Goal: Information Seeking & Learning: Learn about a topic

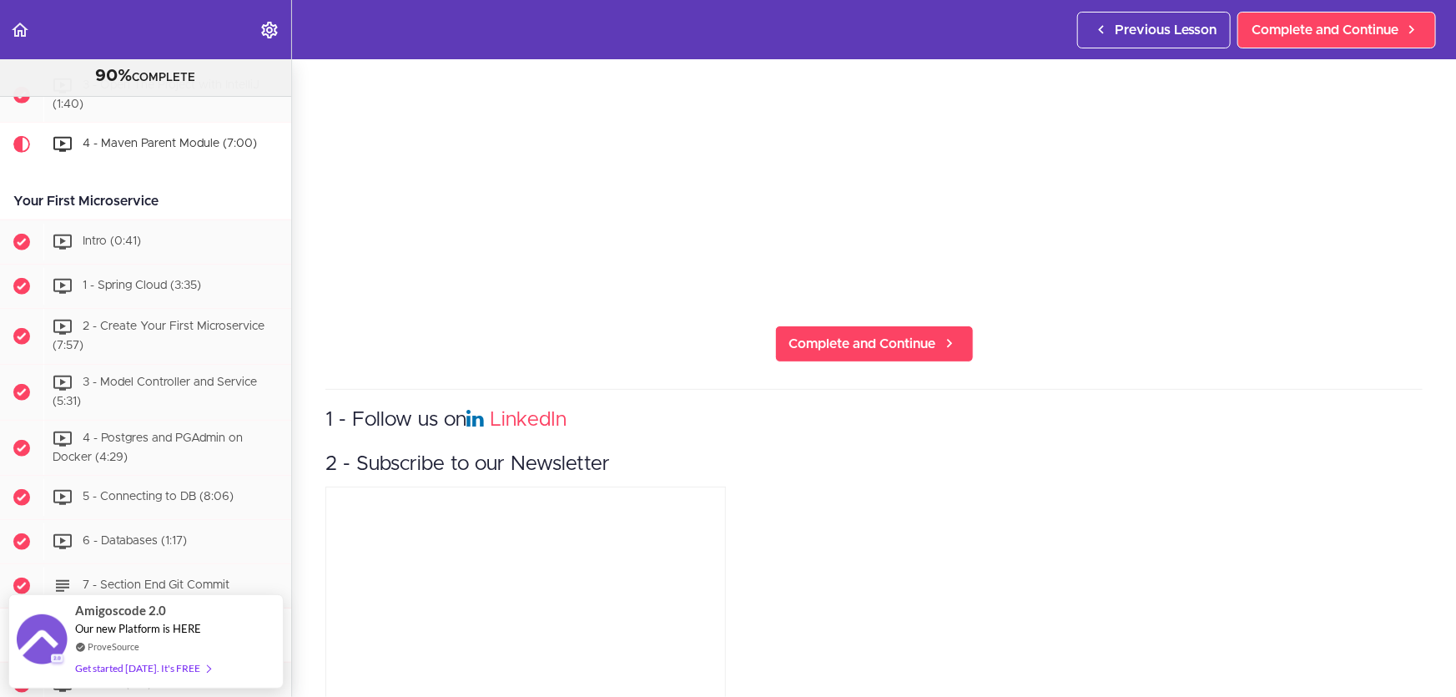
scroll to position [536, 0]
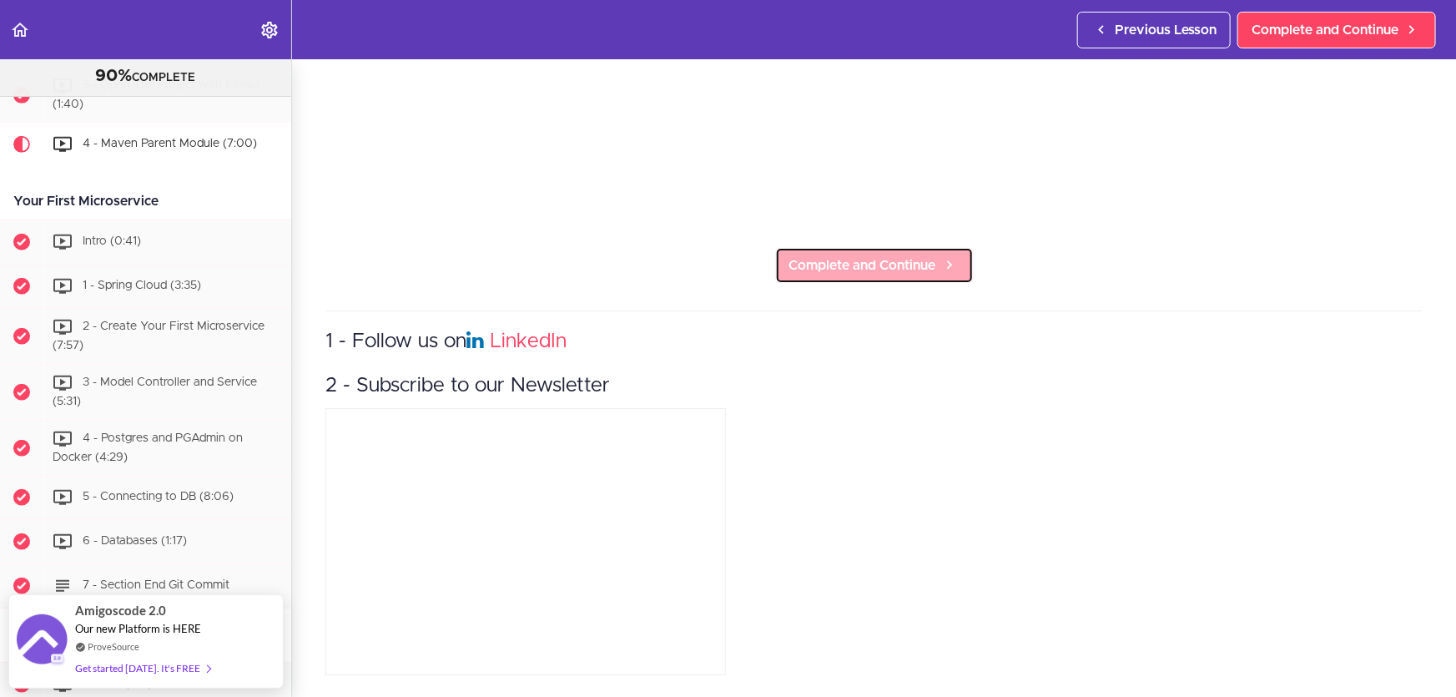
click at [906, 255] on span "Complete and Continue" at bounding box center [863, 265] width 147 height 20
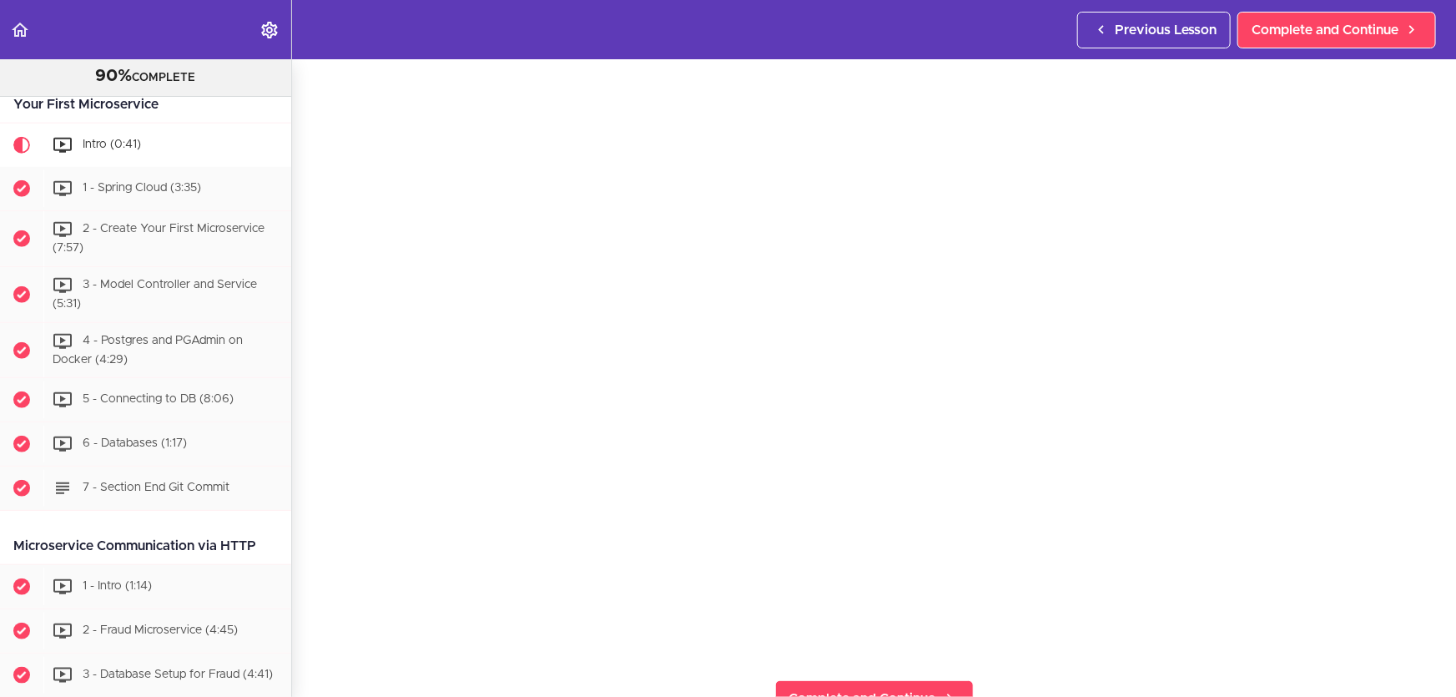
scroll to position [75, 0]
click at [320, 439] on div "Intro Complete and Continue 1 - Follow us on LinkedIn 2 - Subscribe to our News…" at bounding box center [874, 303] width 1164 height 638
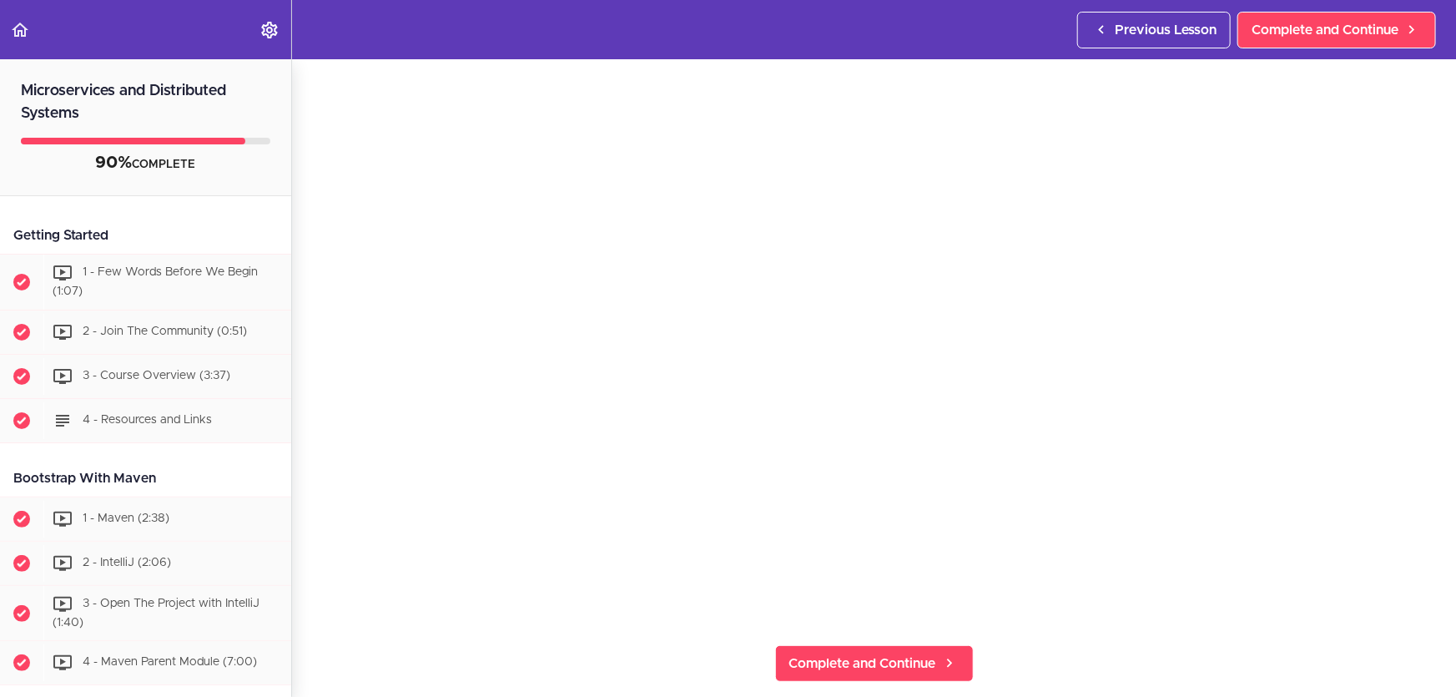
scroll to position [151, 0]
click at [866, 644] on span "Complete and Continue" at bounding box center [863, 646] width 147 height 20
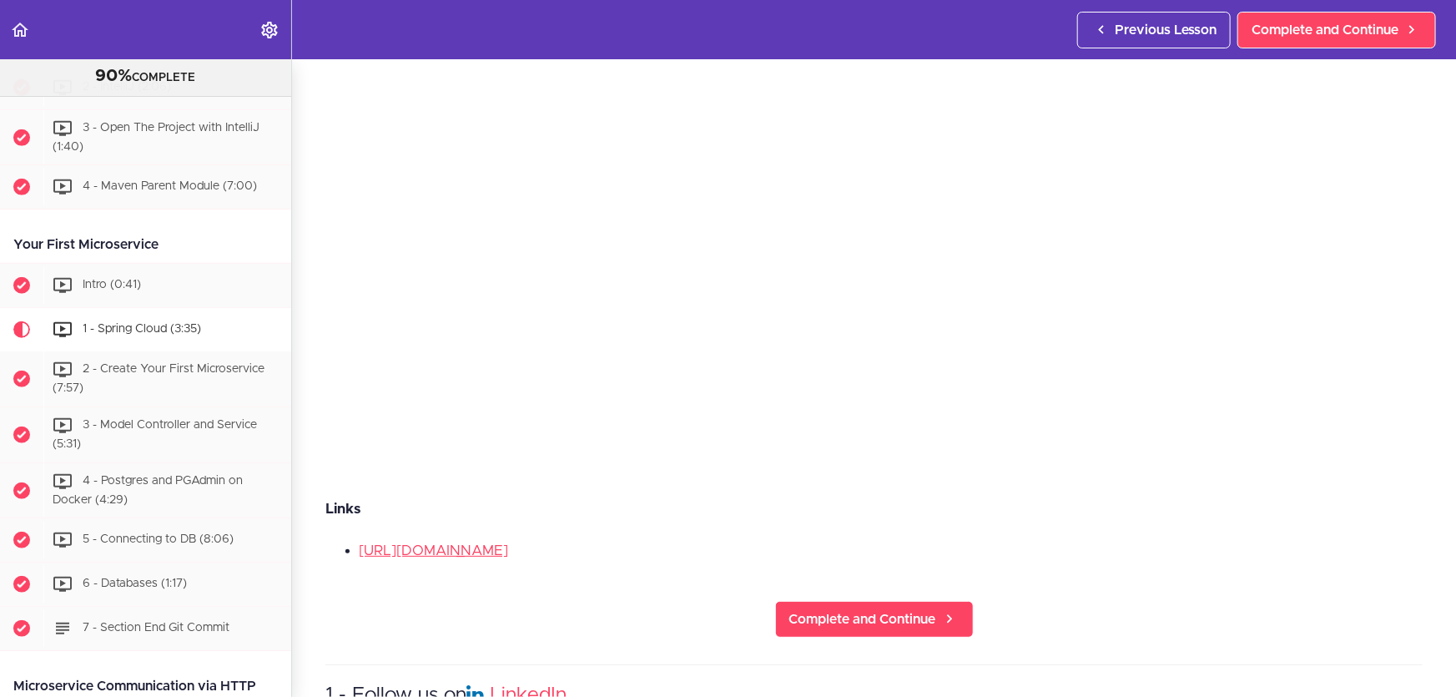
scroll to position [303, 0]
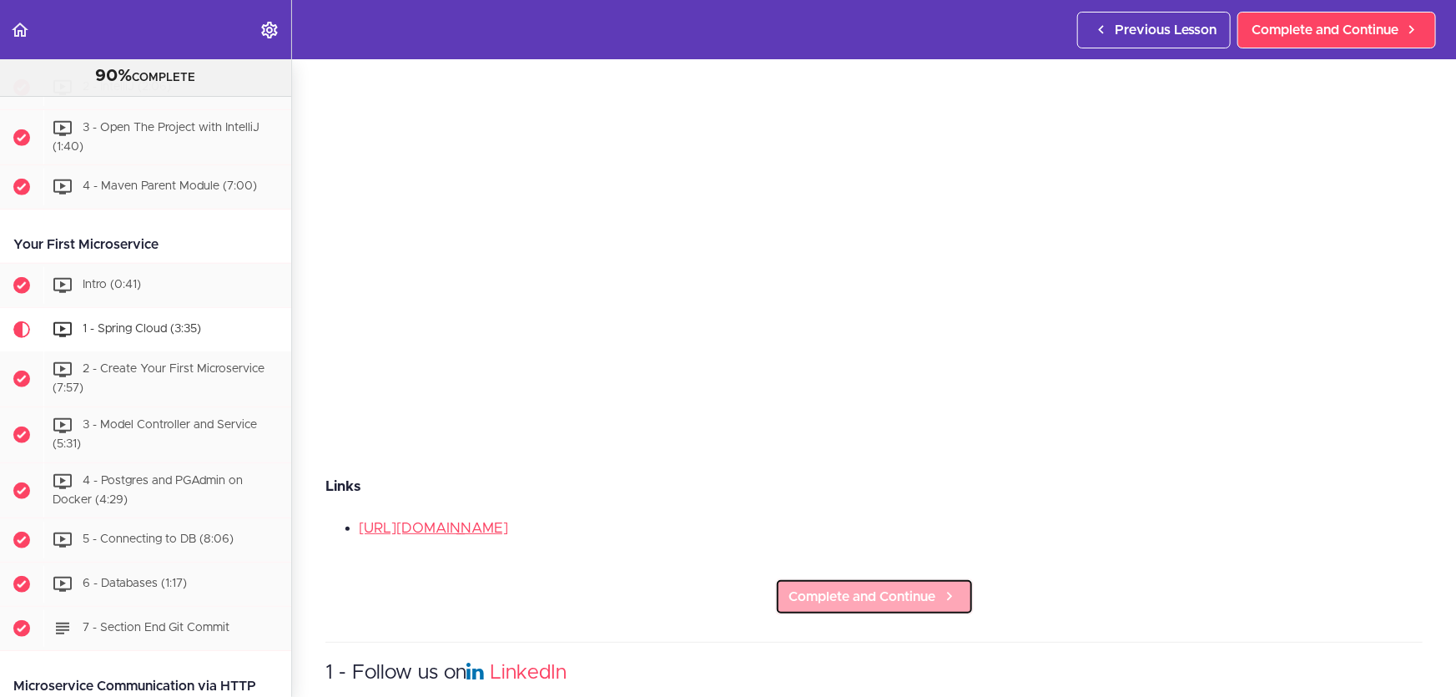
click at [886, 588] on span "Complete and Continue" at bounding box center [863, 597] width 147 height 20
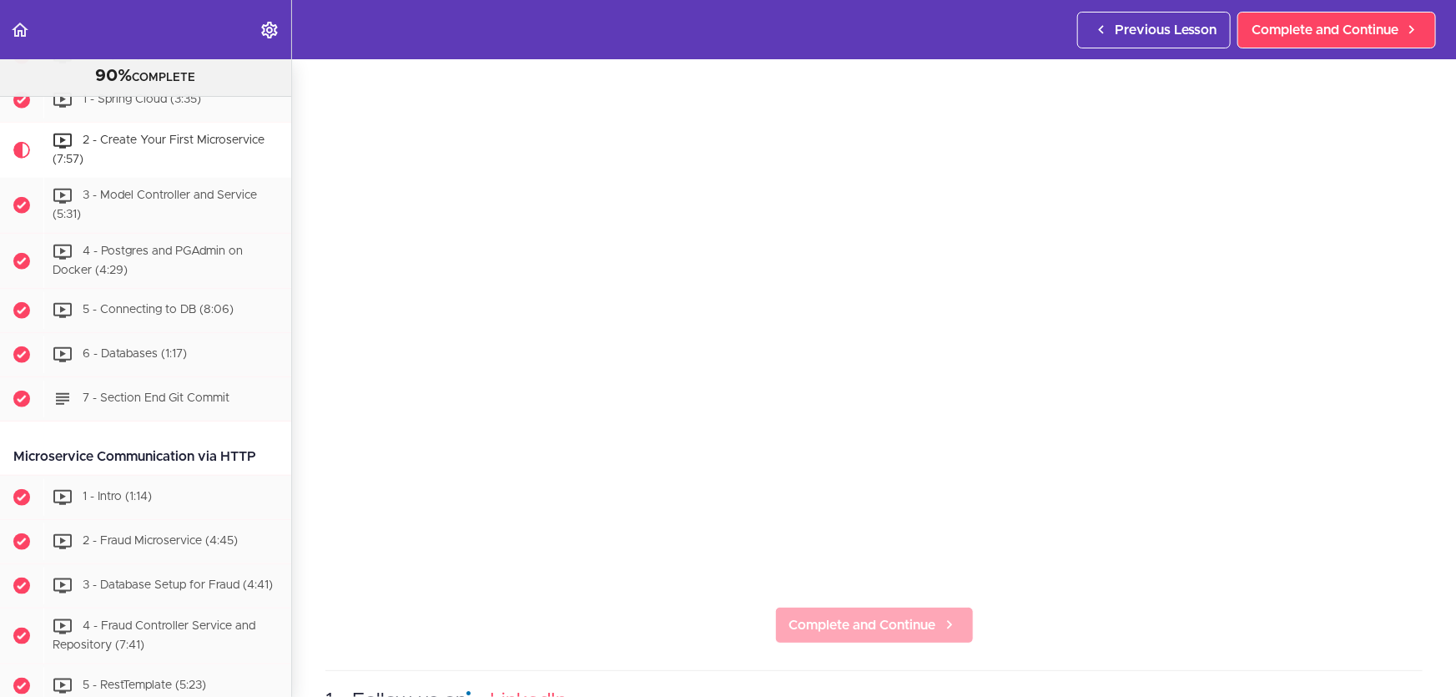
scroll to position [227, 0]
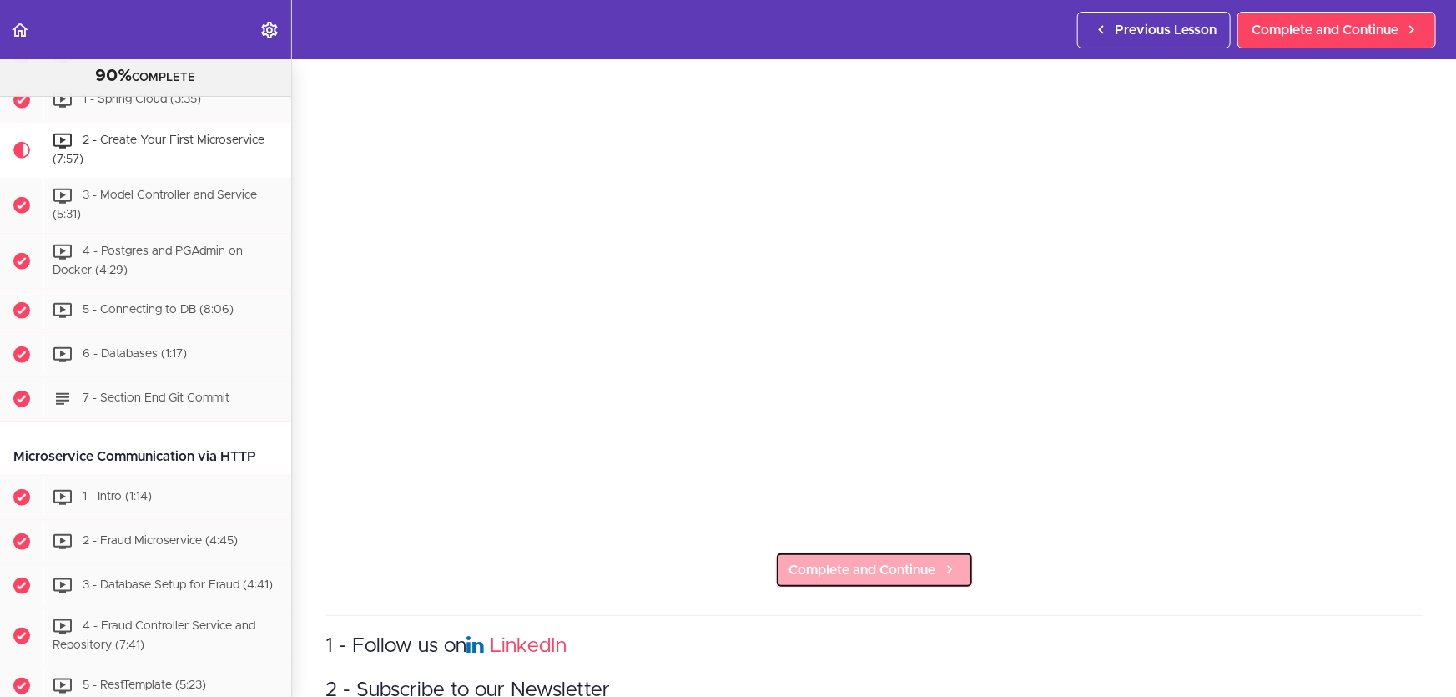
click at [839, 567] on span "Complete and Continue" at bounding box center [863, 570] width 147 height 20
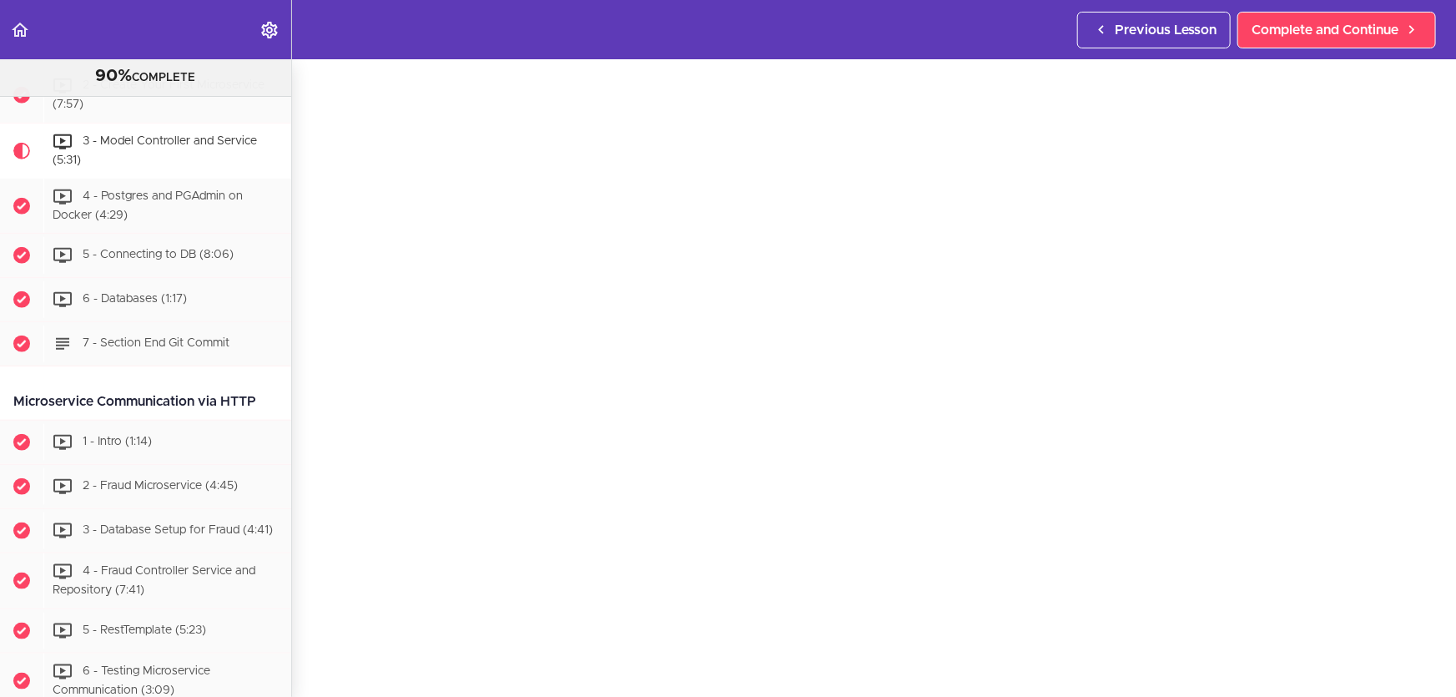
scroll to position [303, 0]
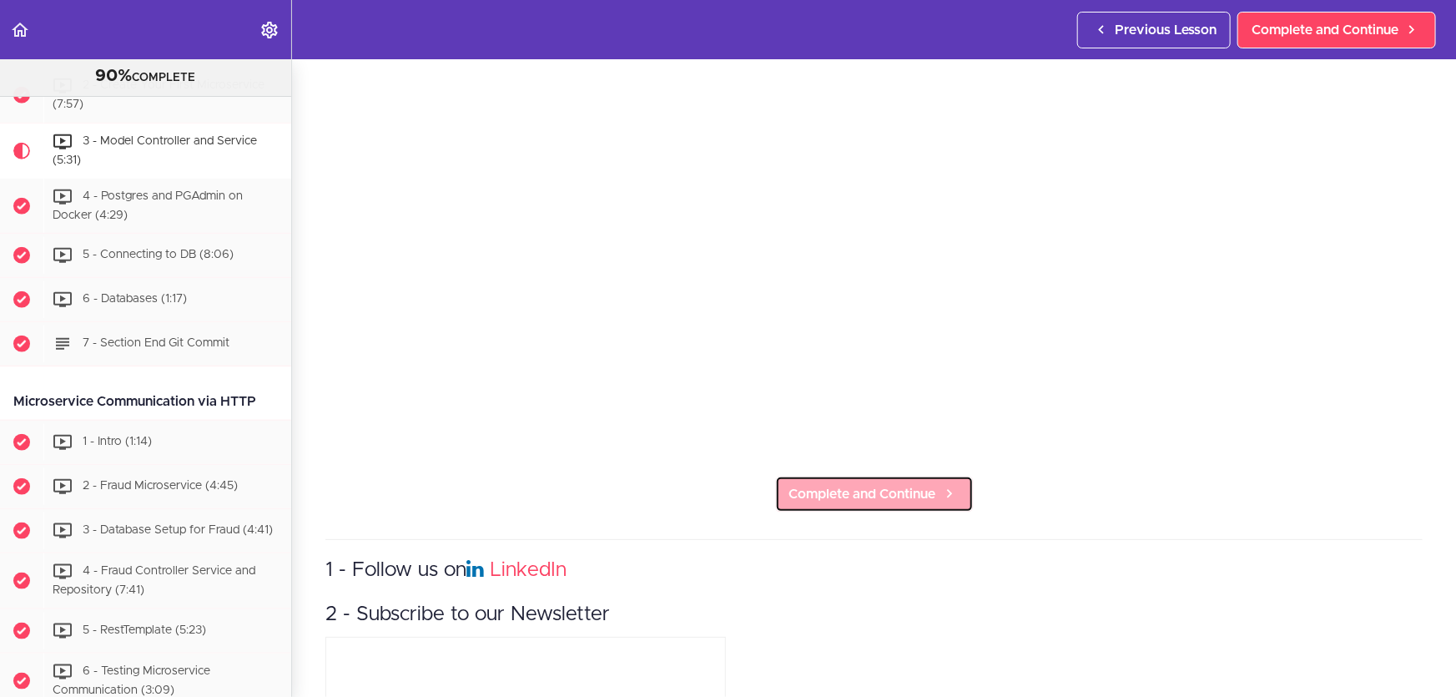
click at [924, 484] on span "Complete and Continue" at bounding box center [863, 494] width 147 height 20
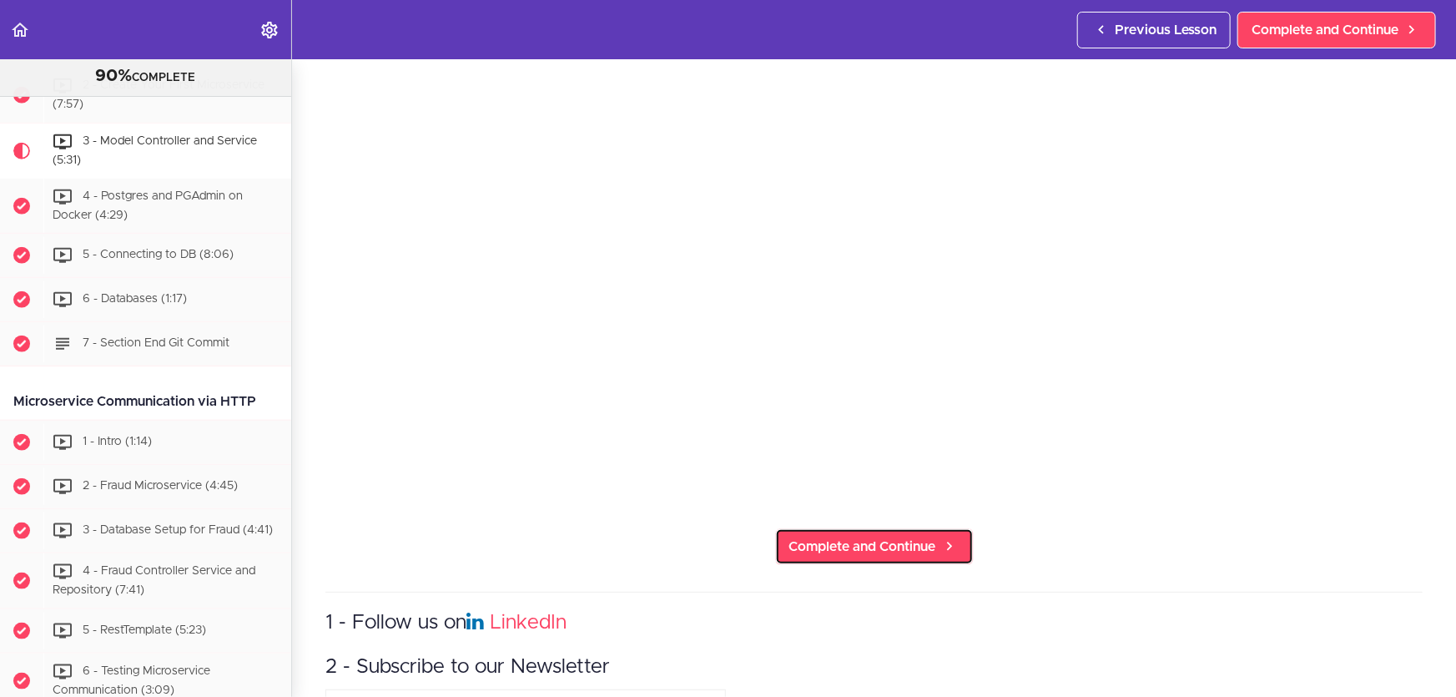
scroll to position [227, 0]
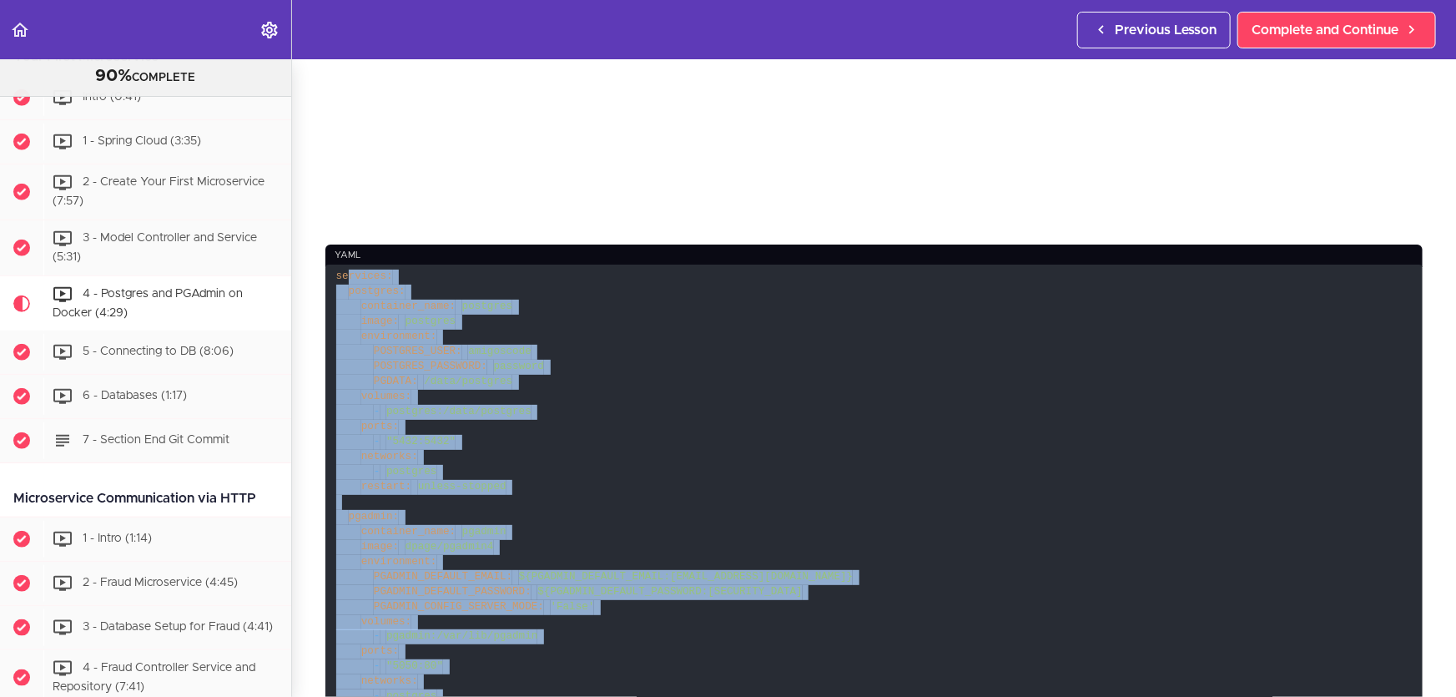
scroll to position [531, 0]
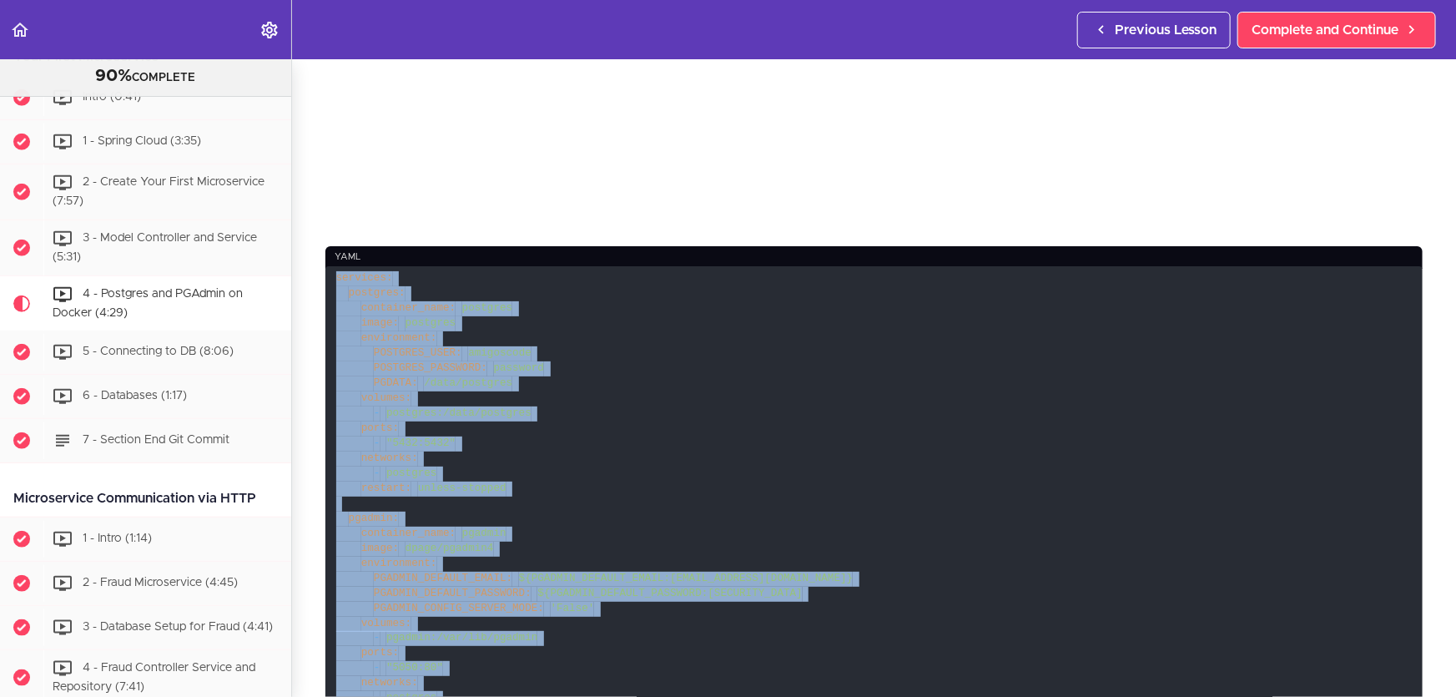
drag, startPoint x: 444, startPoint y: 442, endPoint x: 331, endPoint y: 270, distance: 206.0
click at [331, 270] on code "services: postgres: container_name: postgres image: postgres environment: POSTG…" at bounding box center [875, 556] width 1098 height 581
copy code "services: postgres: container_name: postgres image: postgres environment: POSTG…"
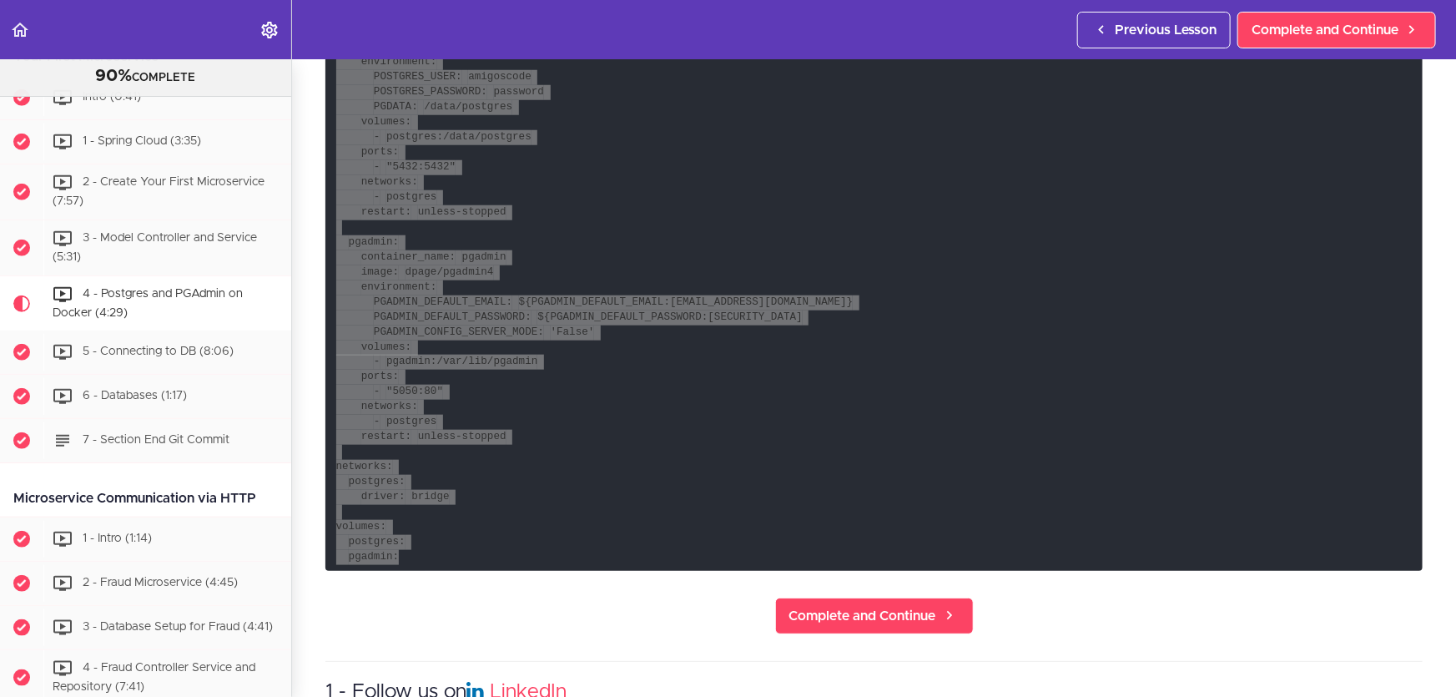
scroll to position [835, 0]
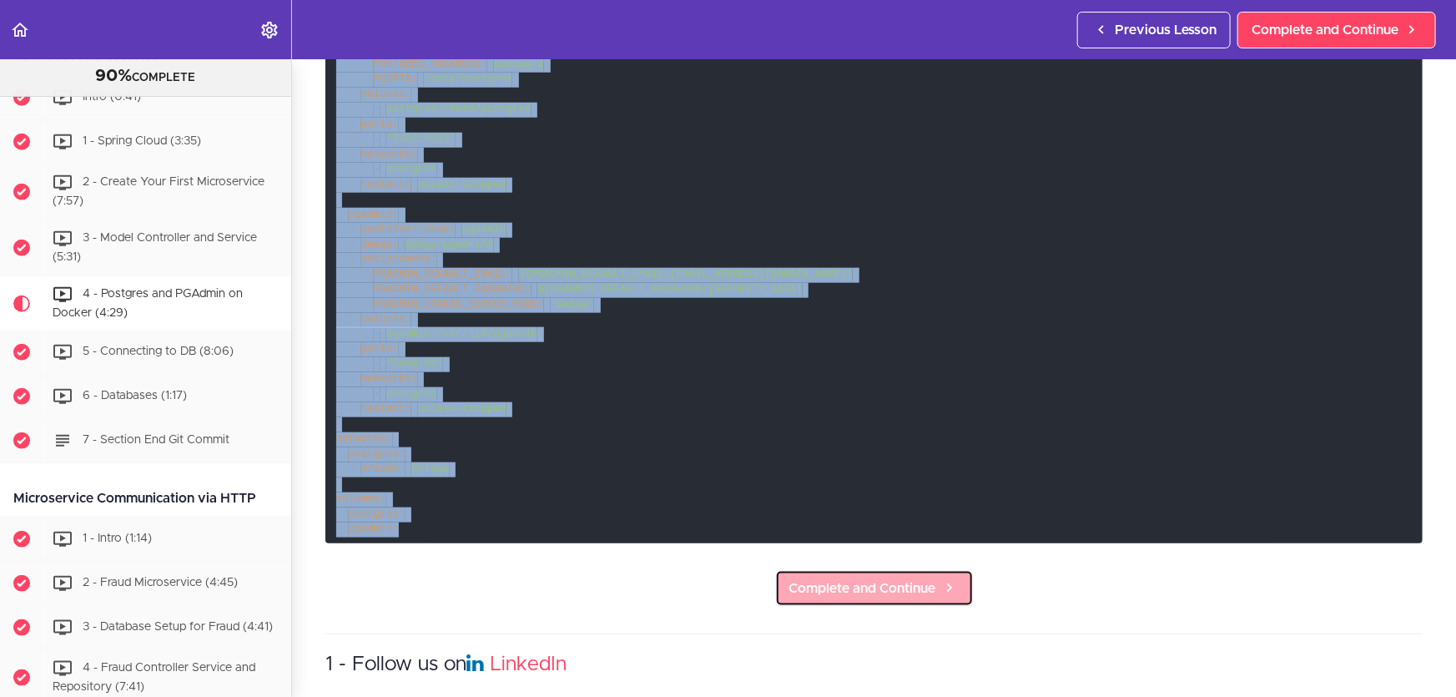
click at [837, 587] on span "Complete and Continue" at bounding box center [863, 588] width 147 height 20
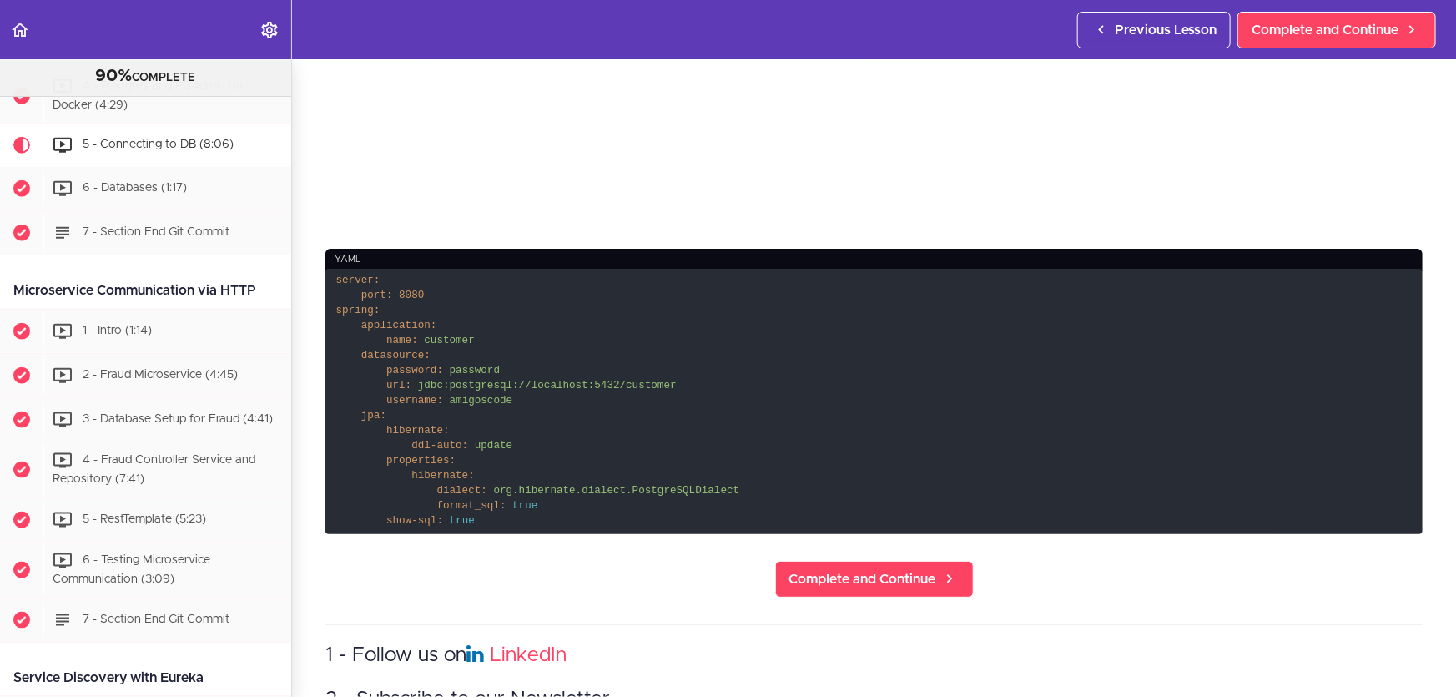
scroll to position [531, 0]
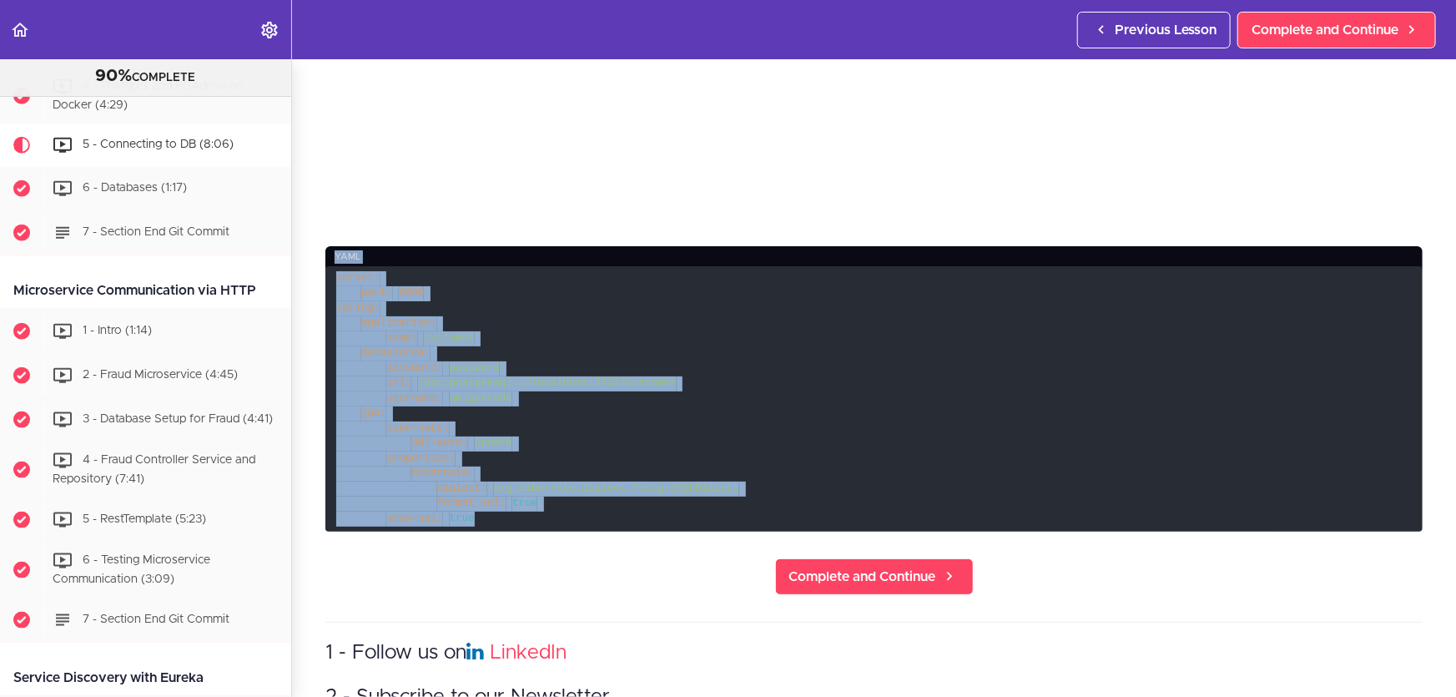
drag, startPoint x: 521, startPoint y: 513, endPoint x: 308, endPoint y: 247, distance: 340.9
click at [308, 247] on section "Microservices and Distributed Systems 90% COMPLETE Getting Started 1 - Few Word…" at bounding box center [728, 378] width 1456 height 638
copy div "yaml server: port: 8080 spring: application: name: customer datasource: passwor…"
click at [505, 425] on code "server: port: 8080 spring: application: name: customer datasource: password: pa…" at bounding box center [875, 398] width 1098 height 265
drag, startPoint x: 474, startPoint y: 514, endPoint x: 335, endPoint y: 268, distance: 282.9
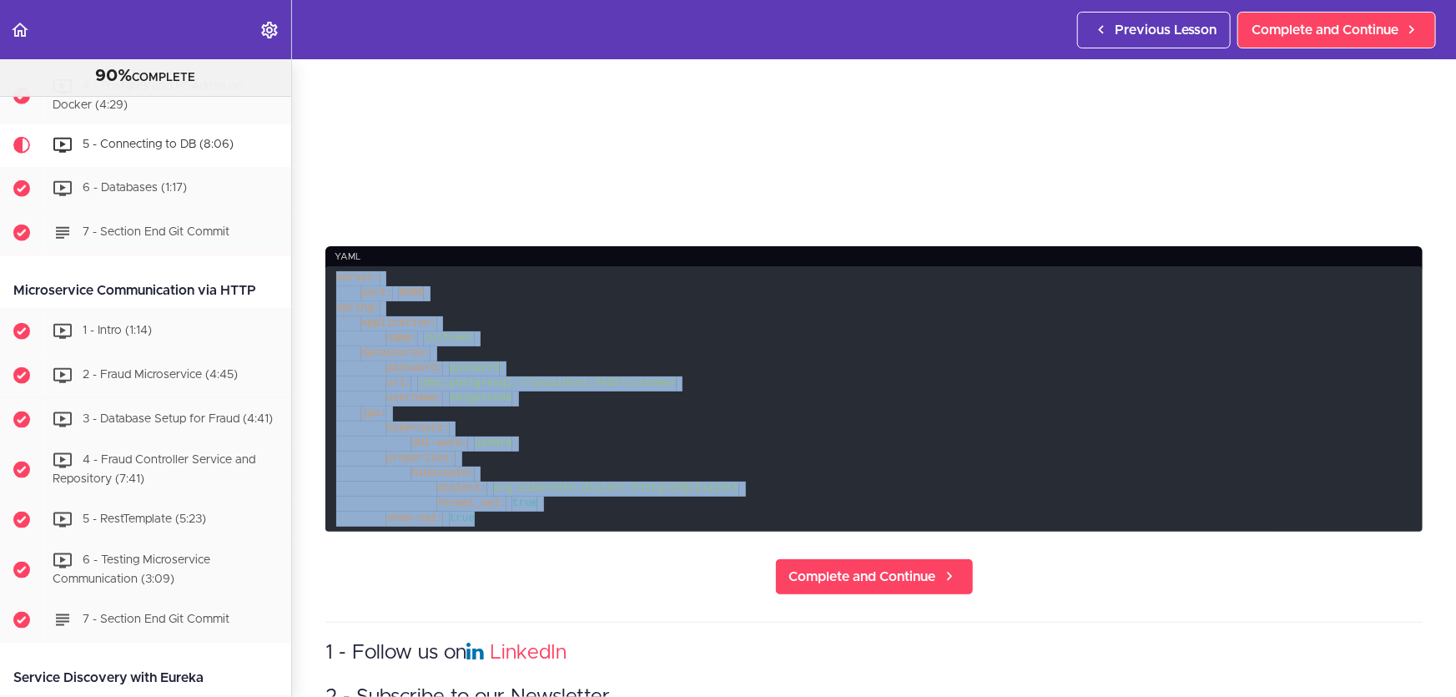
click at [335, 268] on code "server: port: 8080 spring: application: name: customer datasource: password: pa…" at bounding box center [875, 398] width 1098 height 265
copy code "server: port: 8080 spring: application: name: customer datasource: password: pa…"
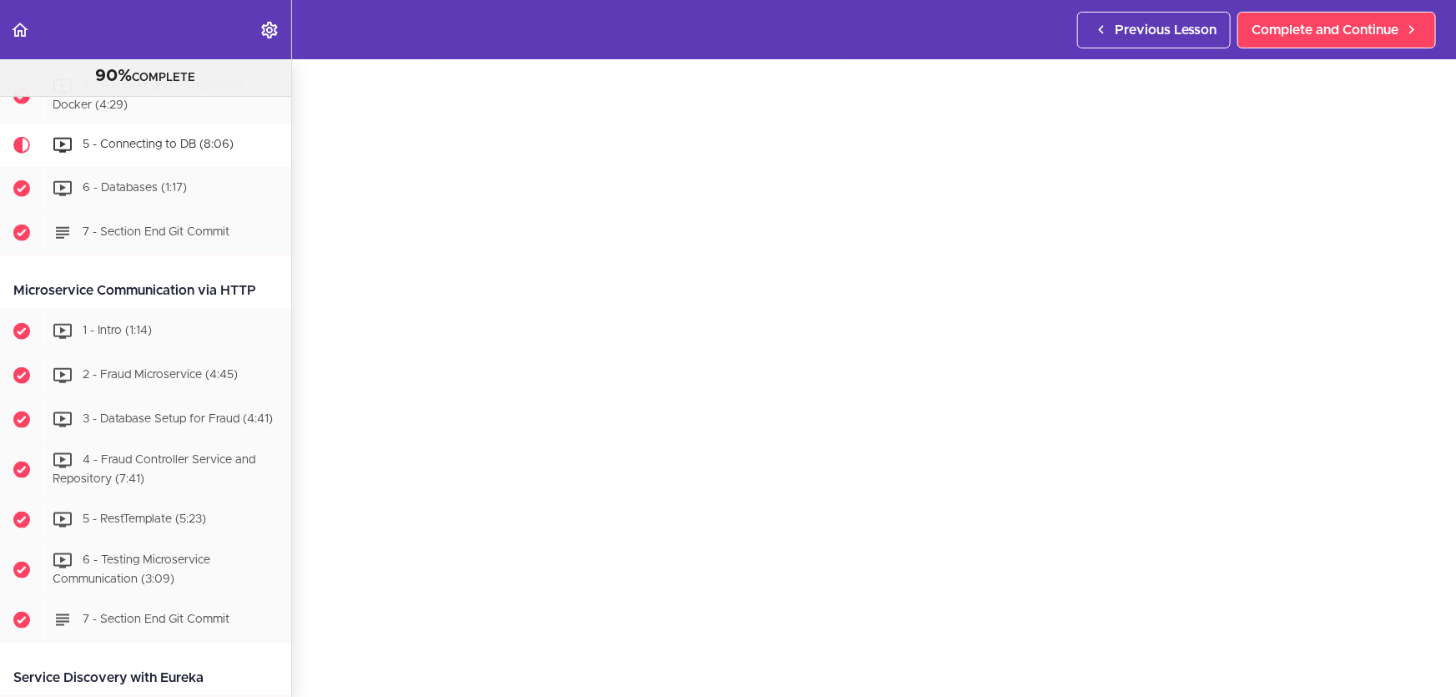
scroll to position [775, 0]
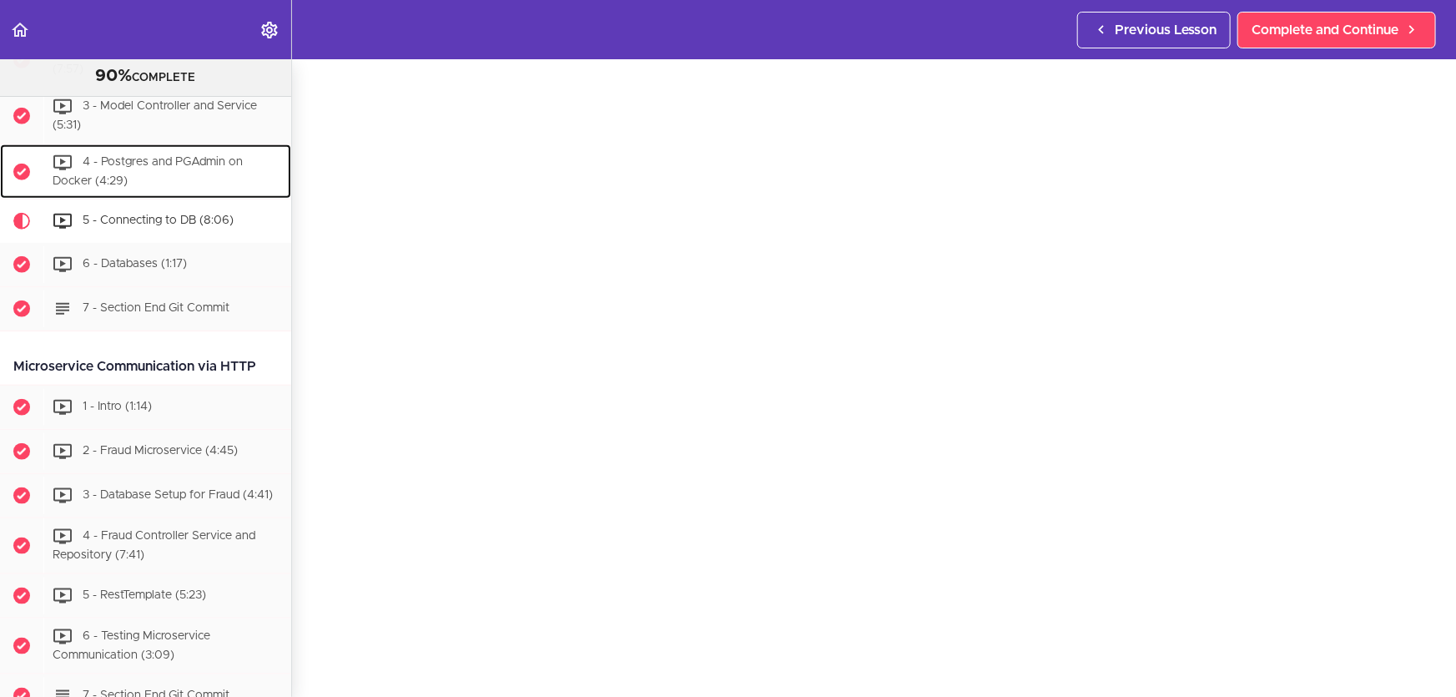
click at [215, 173] on div "4 - Postgres and PGAdmin on Docker (4:29)" at bounding box center [167, 171] width 248 height 55
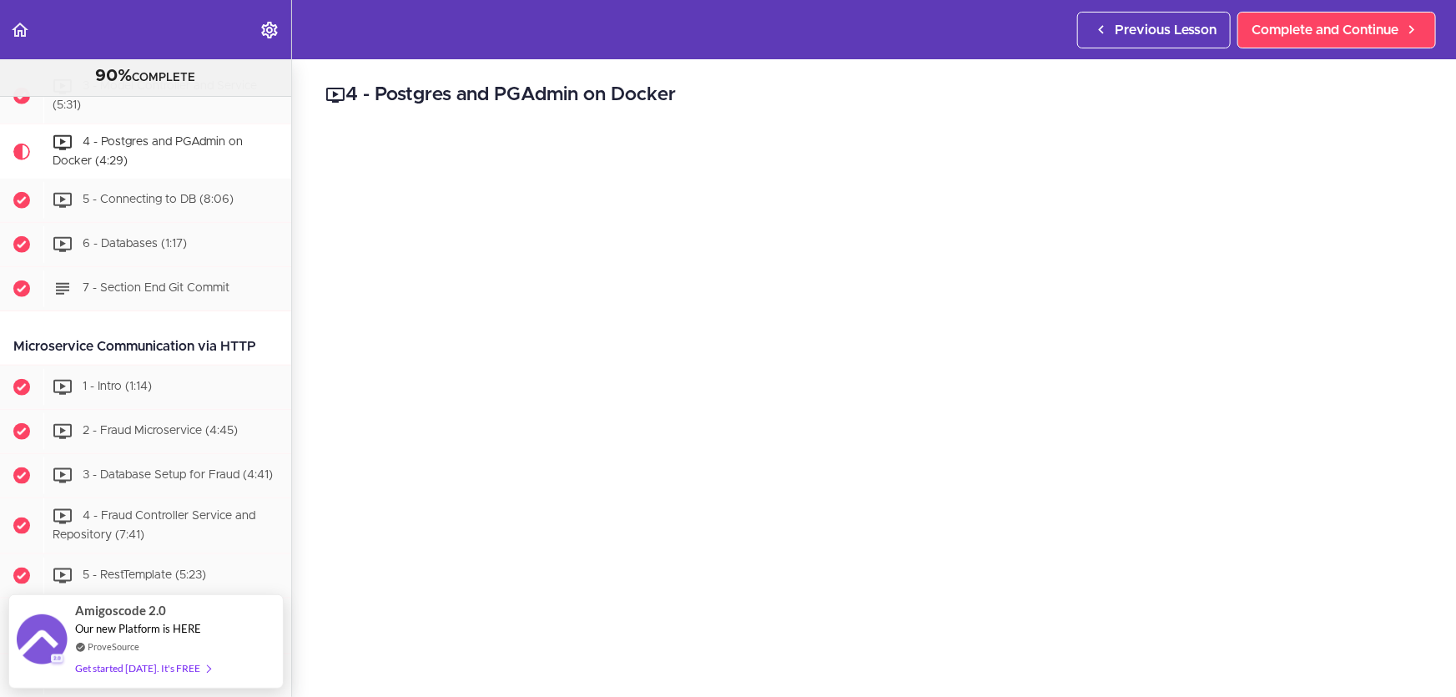
scroll to position [151, 0]
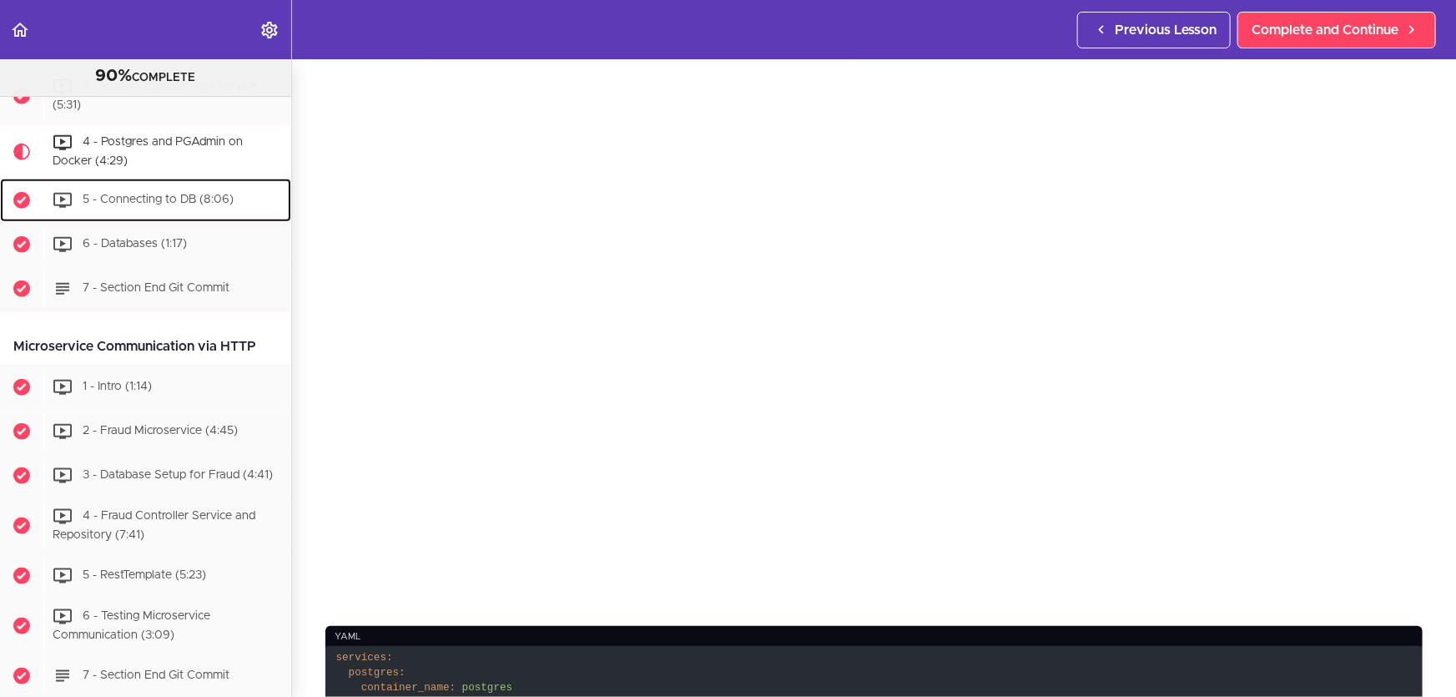
click at [209, 203] on span "5 - Connecting to DB (8:06)" at bounding box center [158, 200] width 151 height 12
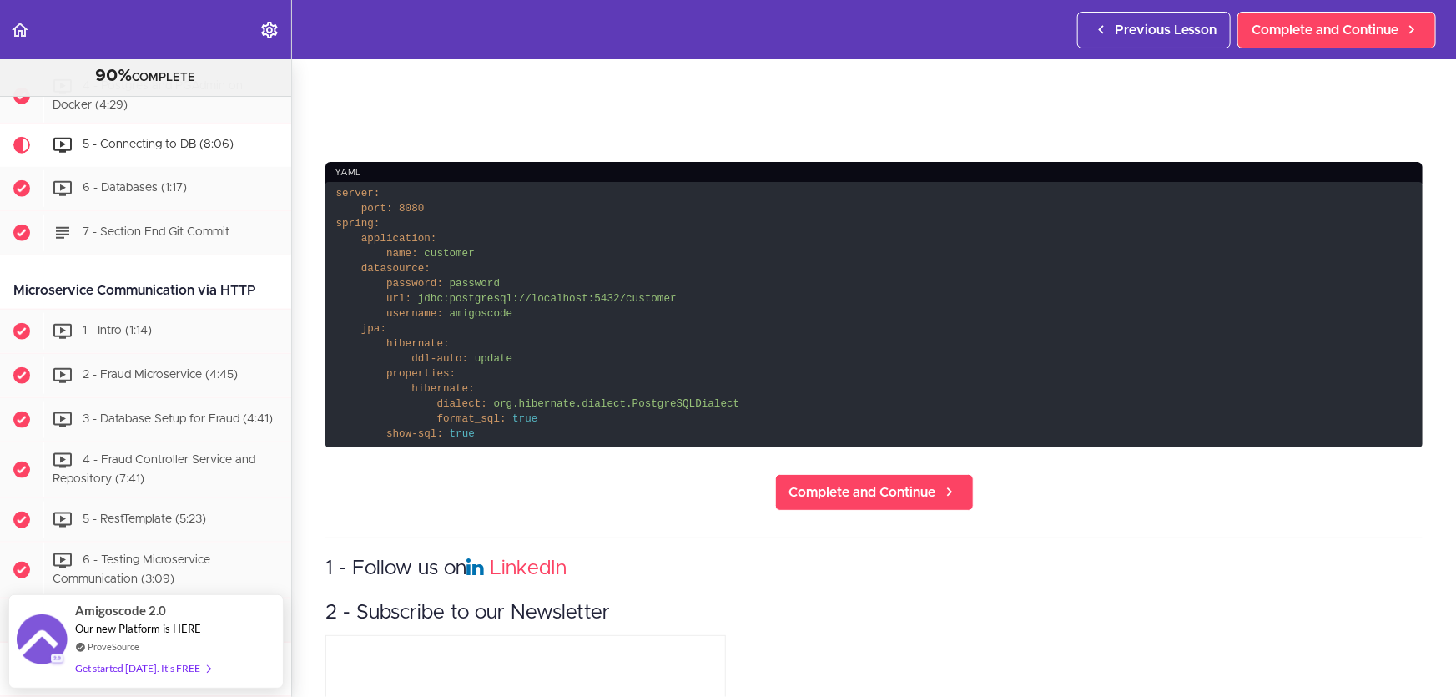
scroll to position [607, 0]
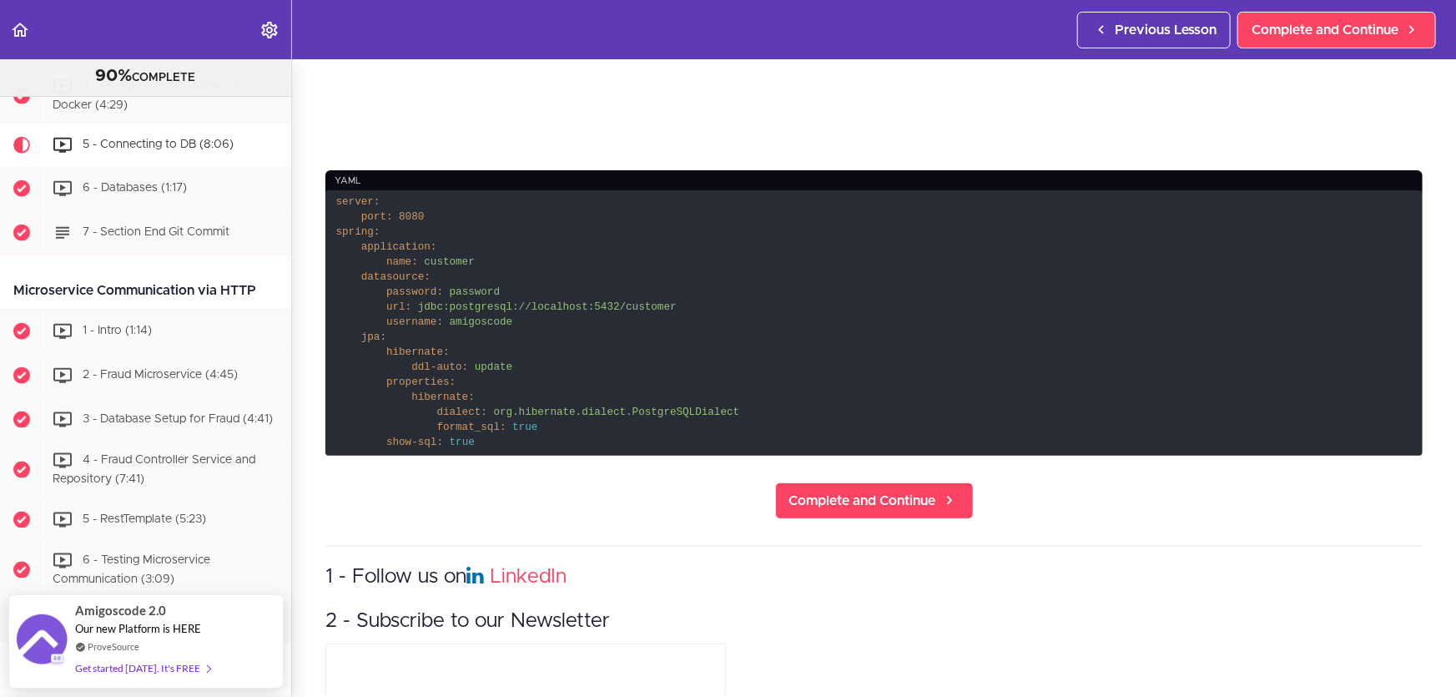
click at [498, 315] on code "server: port: 8080 spring: application: name: customer datasource: password: pa…" at bounding box center [875, 322] width 1098 height 265
click at [485, 316] on span "amigoscode" at bounding box center [481, 322] width 63 height 12
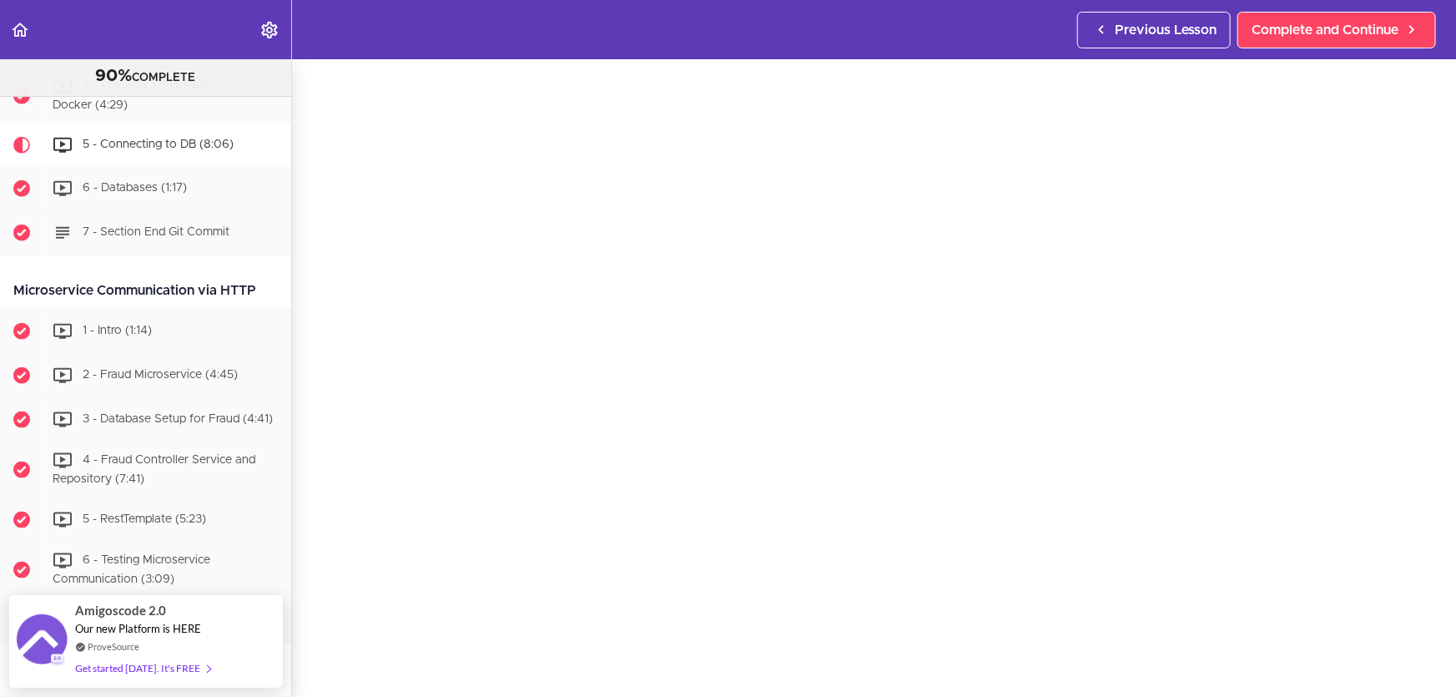
scroll to position [75, 0]
